Goal: Find specific page/section: Find specific page/section

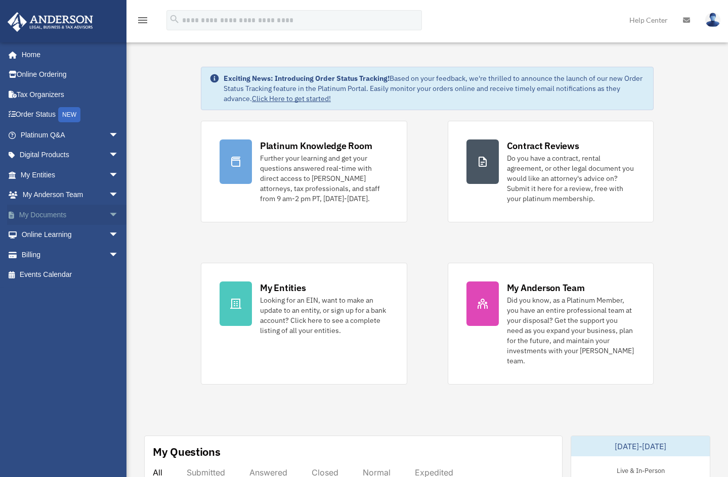
click at [109, 213] on span "arrow_drop_down" at bounding box center [119, 215] width 20 height 21
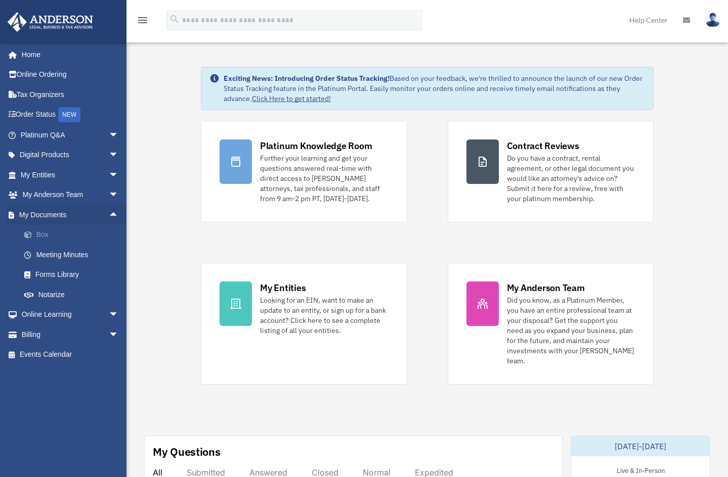
click at [41, 235] on link "Box" at bounding box center [74, 235] width 120 height 20
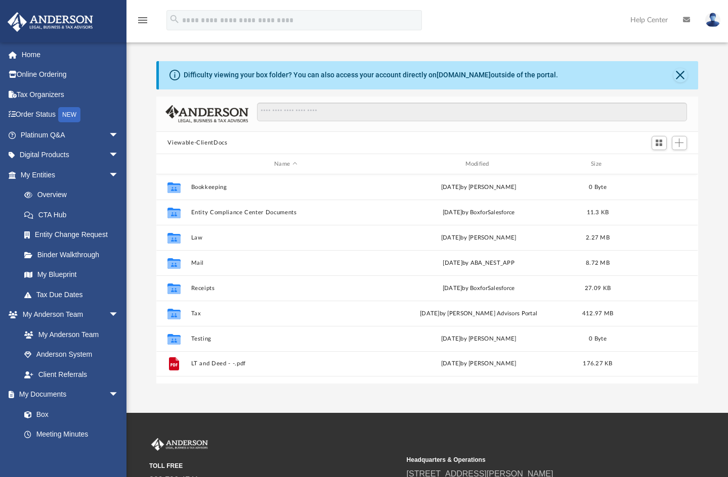
scroll to position [223, 534]
